Goal: Transaction & Acquisition: Purchase product/service

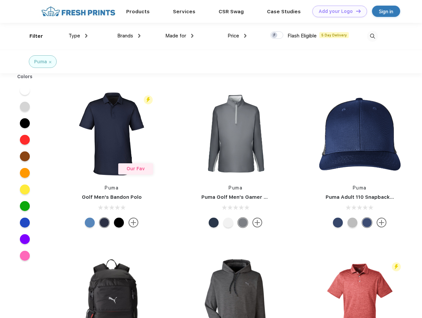
click at [337, 11] on link "Add your Logo Design Tool" at bounding box center [339, 12] width 55 height 12
click at [0, 0] on div "Design Tool" at bounding box center [0, 0] width 0 height 0
click at [355, 11] on link "Add your Logo Design Tool" at bounding box center [339, 12] width 55 height 12
click at [32, 36] on div "Filter" at bounding box center [36, 36] width 14 height 8
click at [78, 36] on span "Type" at bounding box center [75, 36] width 12 height 6
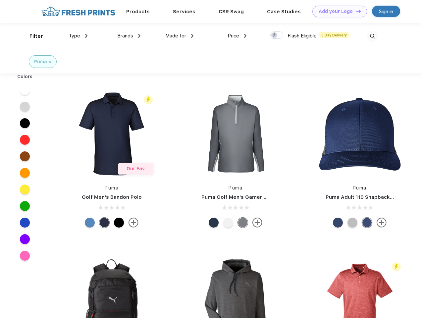
click at [129, 36] on span "Brands" at bounding box center [125, 36] width 16 height 6
click at [179, 36] on span "Made for" at bounding box center [175, 36] width 21 height 6
click at [237, 36] on span "Price" at bounding box center [233, 36] width 12 height 6
click at [277, 35] on div at bounding box center [276, 34] width 13 height 7
click at [274, 35] on input "checkbox" at bounding box center [272, 33] width 4 height 4
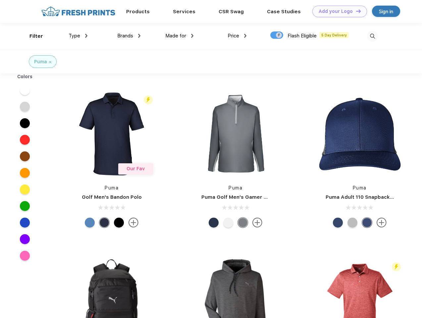
click at [372, 36] on img at bounding box center [372, 36] width 11 height 11
